Goal: Navigation & Orientation: Go to known website

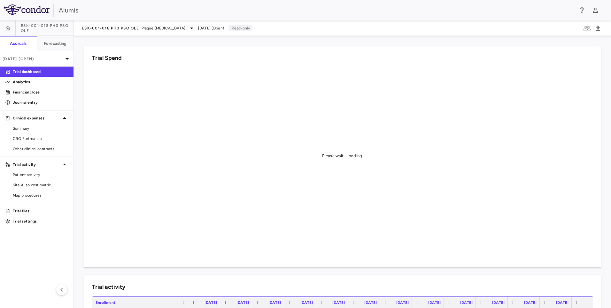
click at [335, 2] on div "Alumis" at bounding box center [305, 10] width 611 height 20
